Goal: Check status: Check status

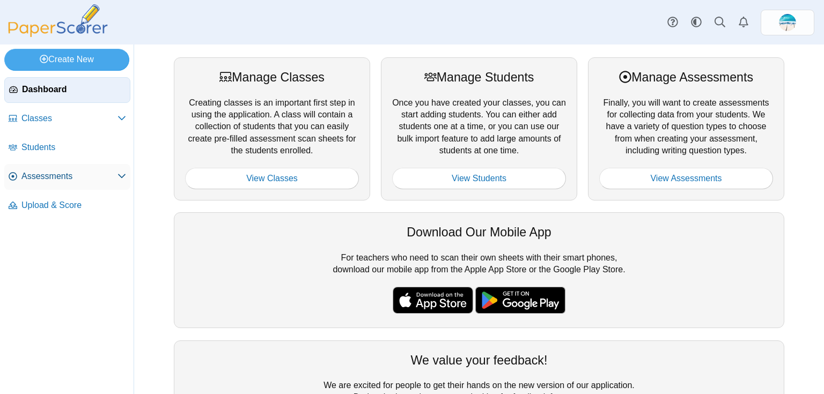
click at [47, 175] on span "Assessments" at bounding box center [69, 177] width 96 height 12
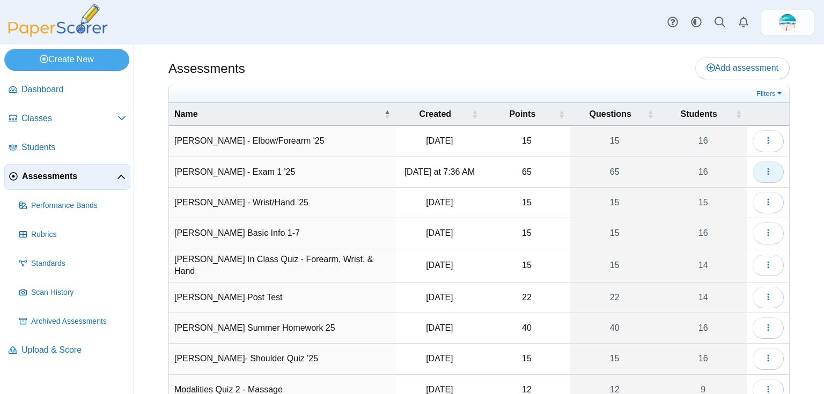
click at [755, 167] on button "button" at bounding box center [767, 171] width 31 height 21
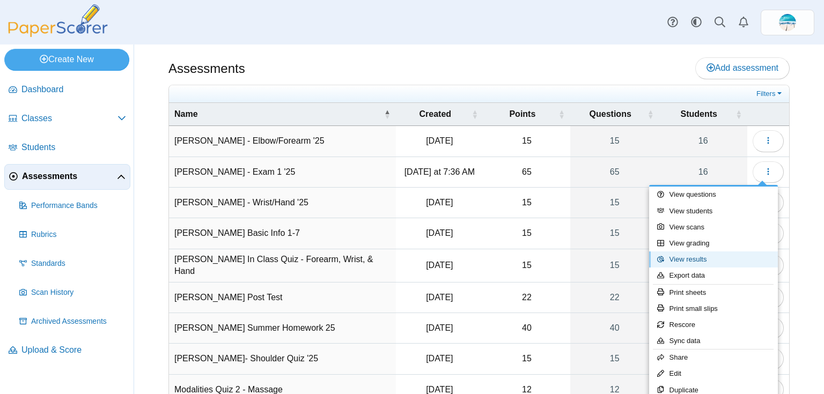
click at [705, 257] on link "View results" at bounding box center [713, 260] width 129 height 16
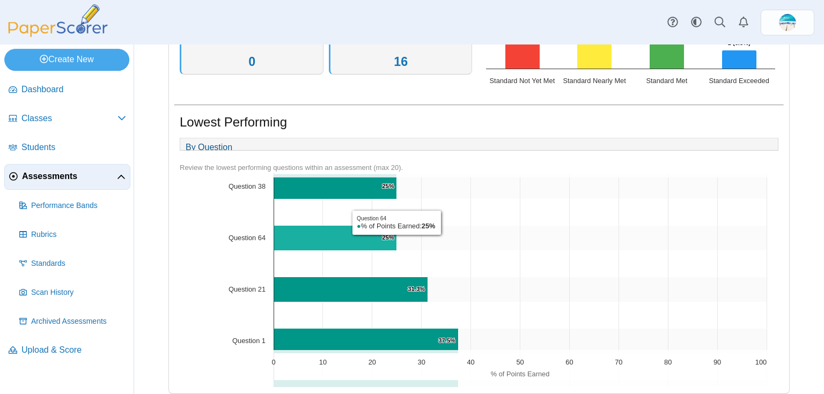
scroll to position [215, 0]
